Goal: Information Seeking & Learning: Learn about a topic

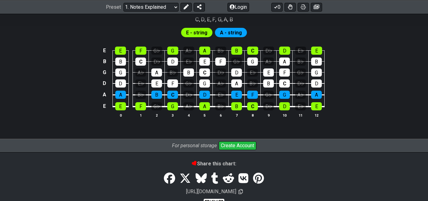
scroll to position [600, 0]
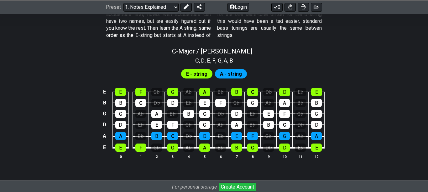
click at [381, 53] on div "C - Major / Ionian" at bounding box center [214, 49] width 428 height 11
select select "C"
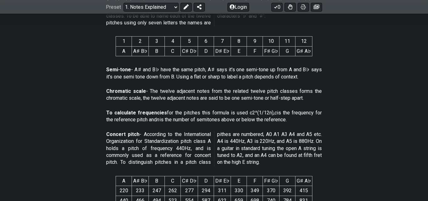
scroll to position [266, 0]
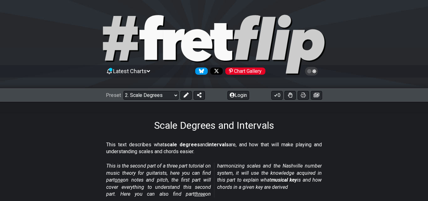
scroll to position [83, 0]
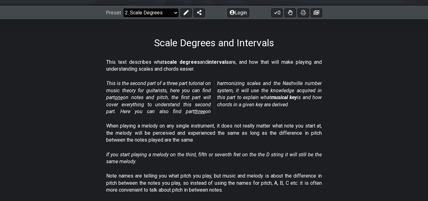
click at [123, 8] on select "Welcome to #fretflip! Initial Preset Custom Preset Minor Pentatonic Major Penta…" at bounding box center [150, 12] width 55 height 9
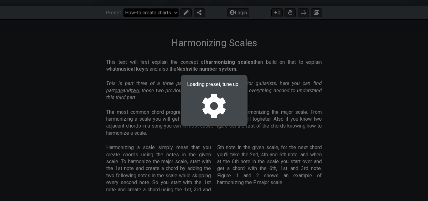
select select "/guitar-scales-generator"
select select "A"
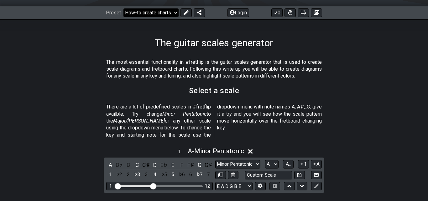
select select "/template"
select select "Root"
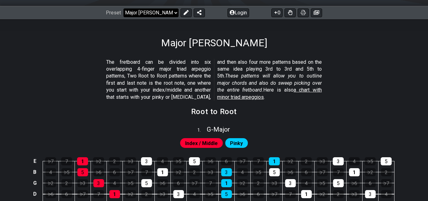
select select "/template"
select select "A"
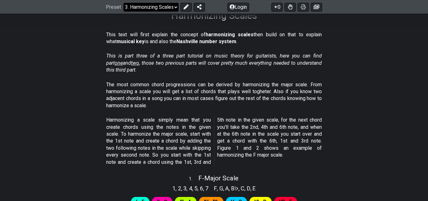
scroll to position [69, 0]
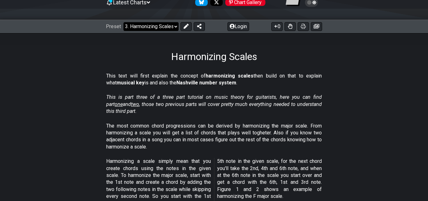
select select "/scale-degrees-and-intervals"
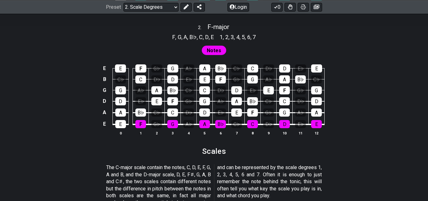
scroll to position [579, 0]
